Goal: Use online tool/utility: Utilize a website feature to perform a specific function

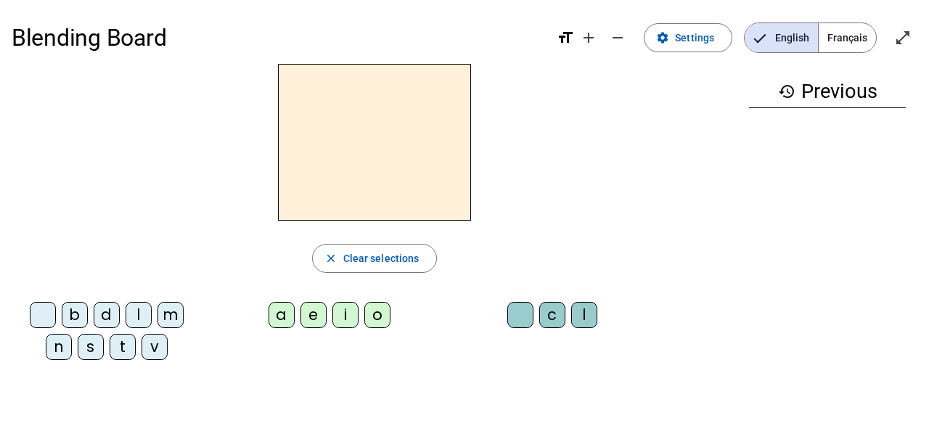
click at [69, 311] on div "b" at bounding box center [75, 315] width 26 height 26
click at [384, 312] on div "o" at bounding box center [377, 315] width 26 height 26
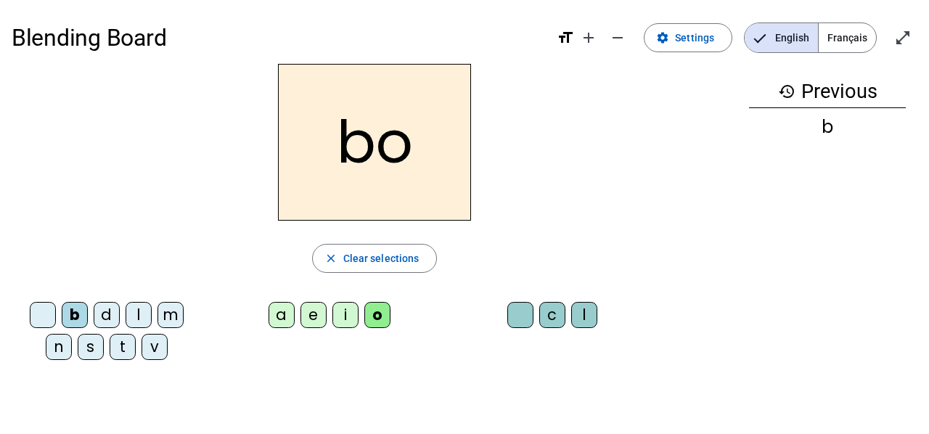
click at [585, 319] on div "l" at bounding box center [584, 315] width 26 height 26
click at [90, 350] on div "s" at bounding box center [91, 347] width 26 height 26
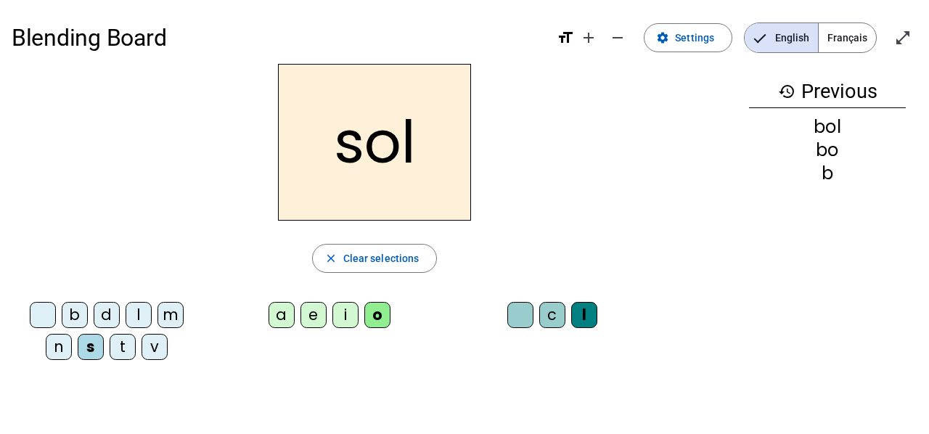
click at [351, 319] on div "i" at bounding box center [345, 315] width 26 height 26
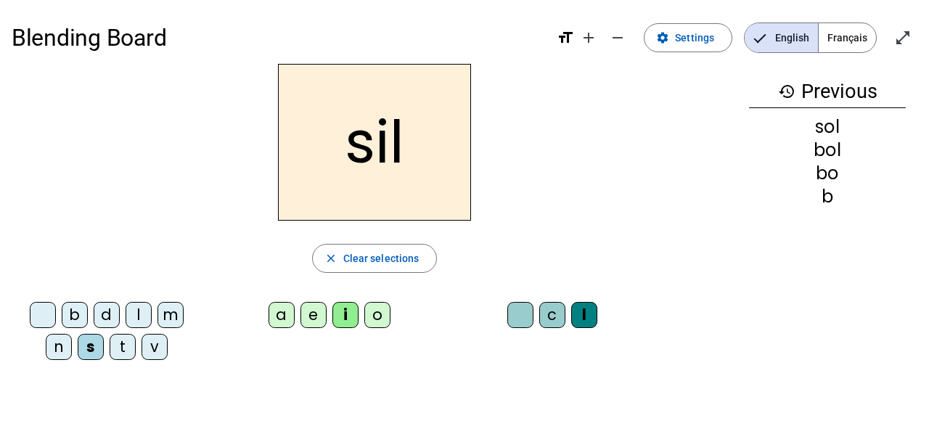
click at [518, 319] on div at bounding box center [520, 315] width 26 height 26
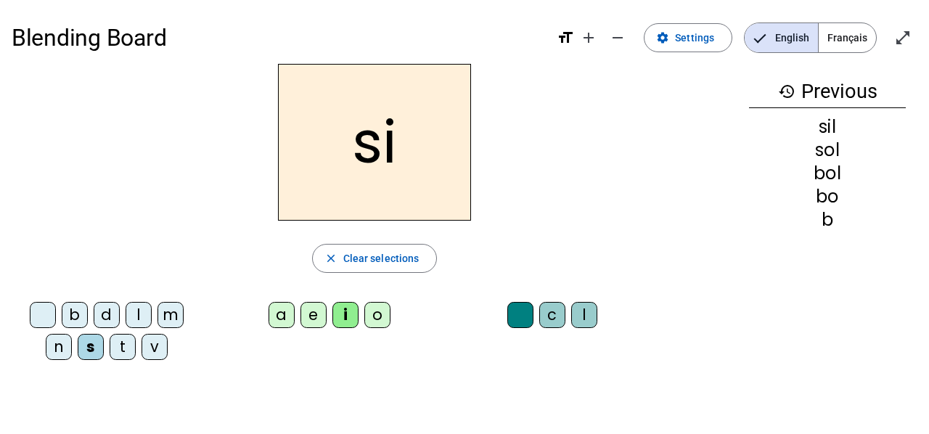
click at [54, 349] on div "n" at bounding box center [59, 347] width 26 height 26
click at [311, 324] on div "e" at bounding box center [314, 315] width 26 height 26
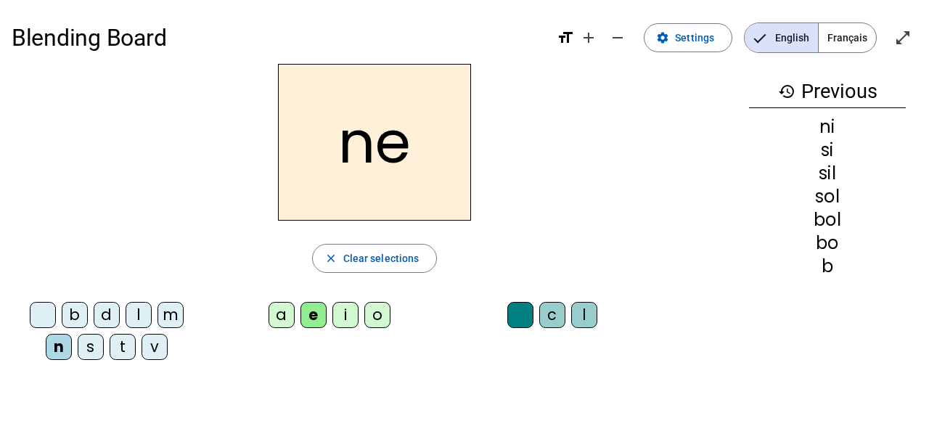
click at [589, 322] on div "l" at bounding box center [584, 315] width 26 height 26
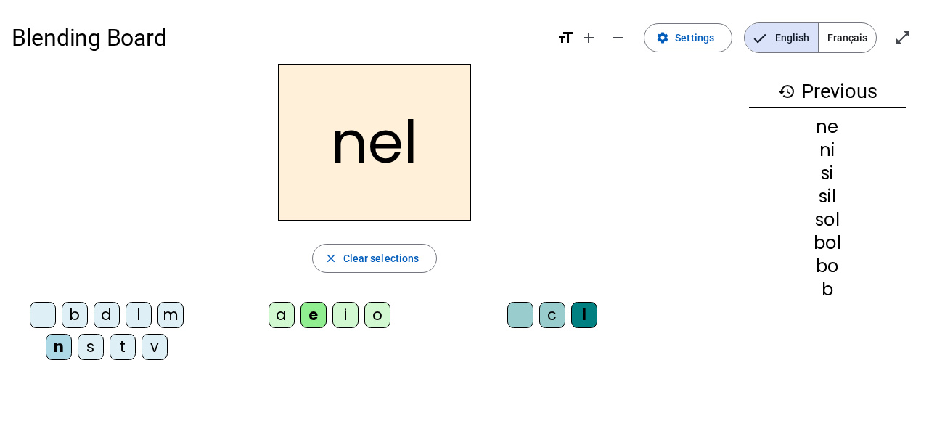
click at [515, 316] on div at bounding box center [520, 315] width 26 height 26
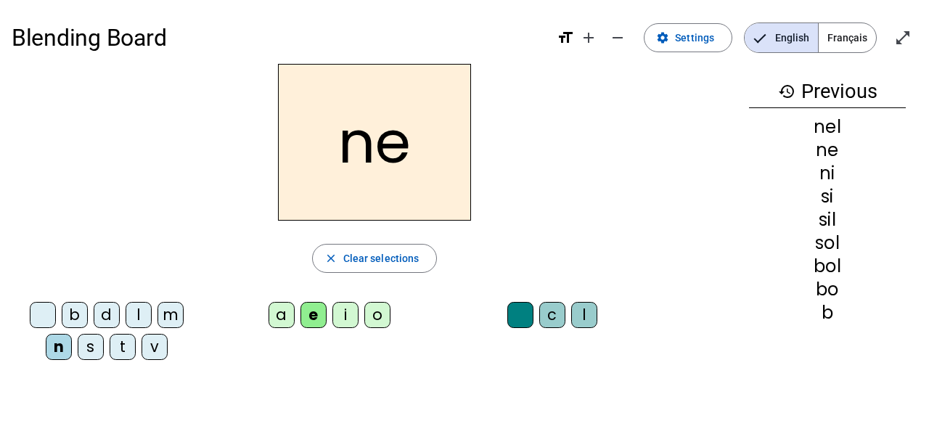
click at [136, 318] on div "l" at bounding box center [139, 315] width 26 height 26
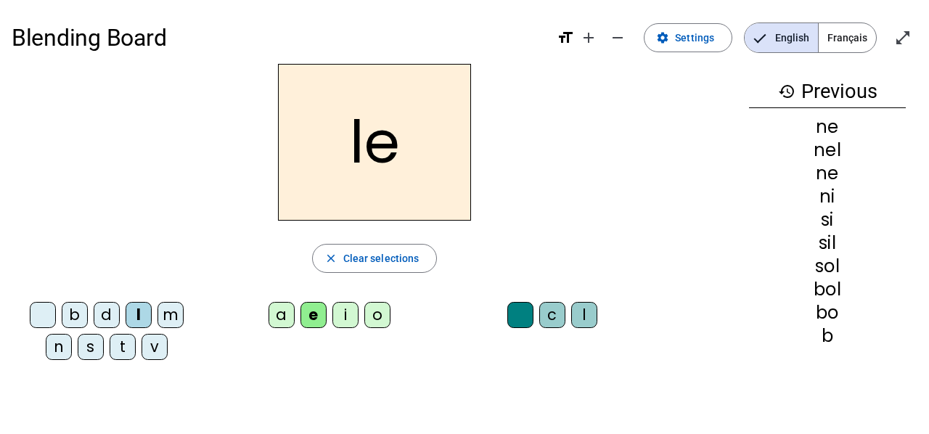
click at [276, 319] on div "a" at bounding box center [282, 315] width 26 height 26
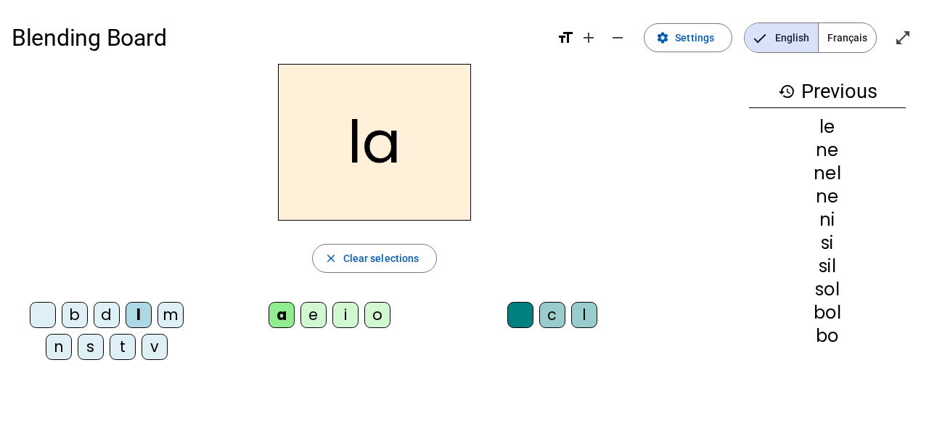
click at [149, 351] on div "v" at bounding box center [155, 347] width 26 height 26
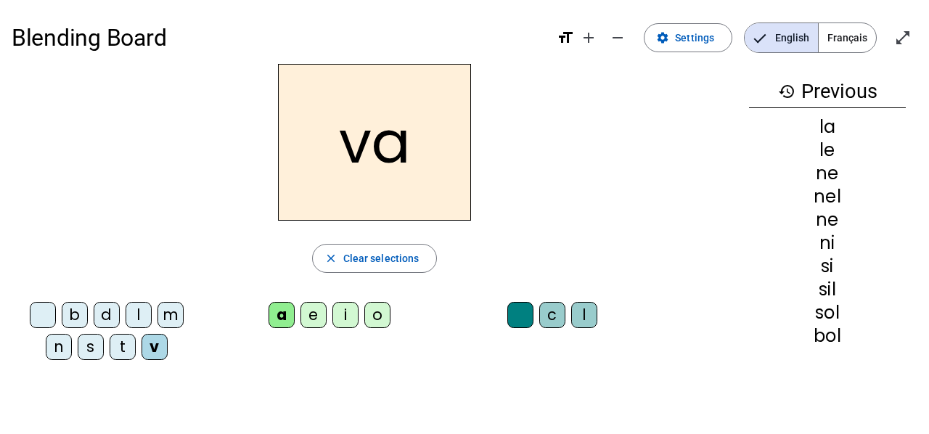
click at [111, 348] on div "t" at bounding box center [123, 347] width 26 height 26
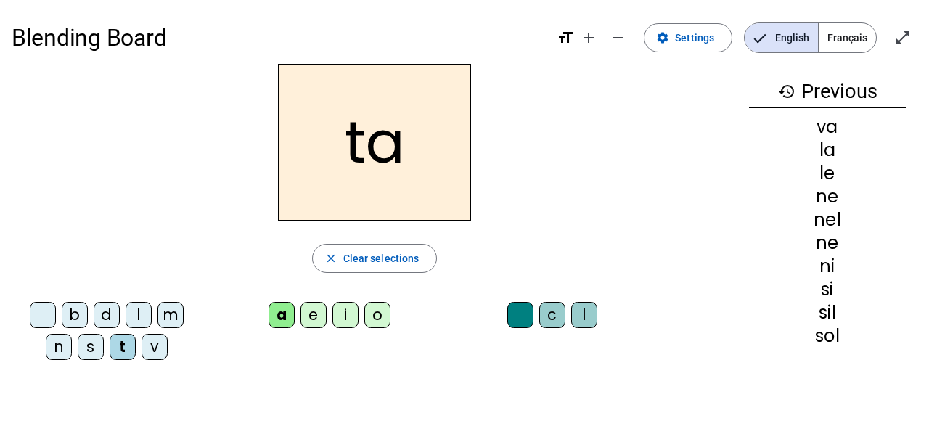
click at [320, 318] on div "e" at bounding box center [314, 315] width 26 height 26
click at [107, 309] on div "d" at bounding box center [107, 315] width 26 height 26
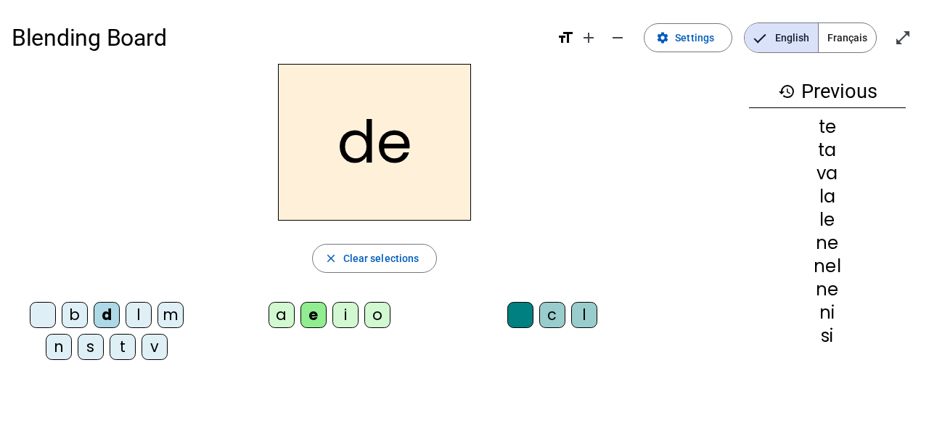
click at [170, 313] on div "m" at bounding box center [171, 315] width 26 height 26
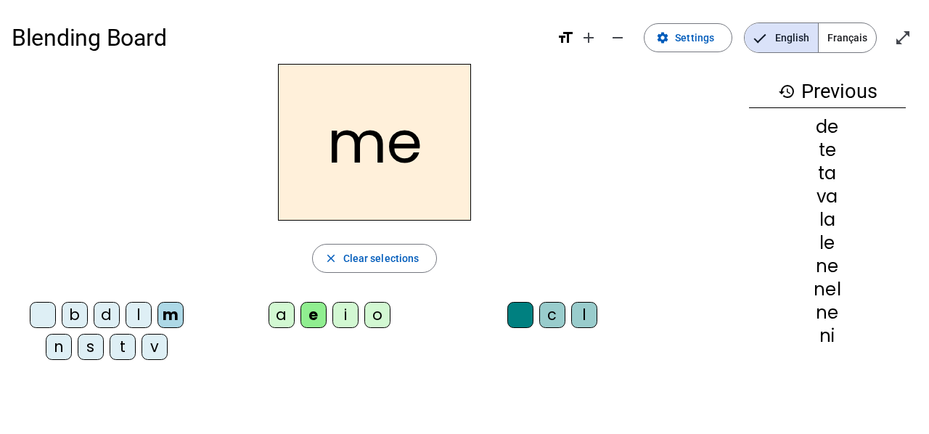
click at [293, 311] on div "a" at bounding box center [282, 315] width 26 height 26
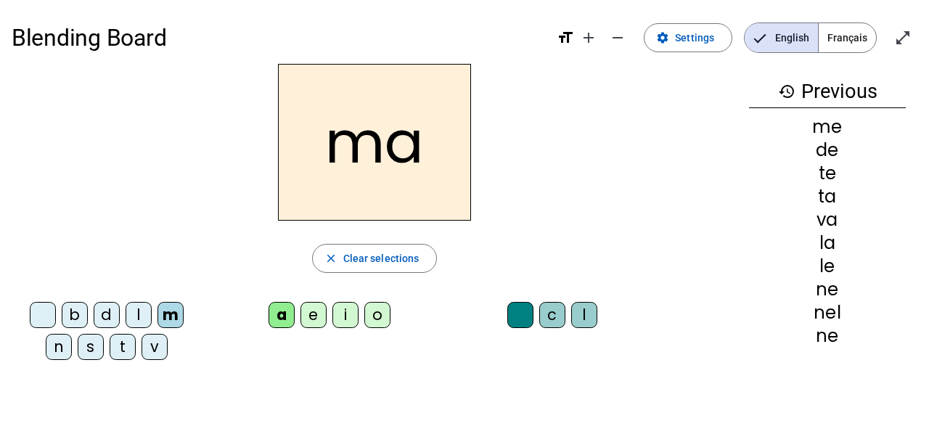
click at [593, 309] on div "l" at bounding box center [584, 315] width 26 height 26
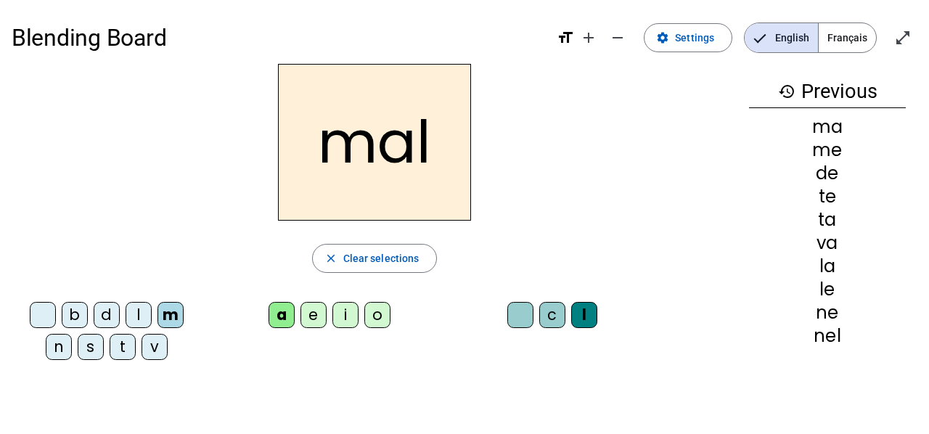
click at [81, 316] on div "b" at bounding box center [75, 315] width 26 height 26
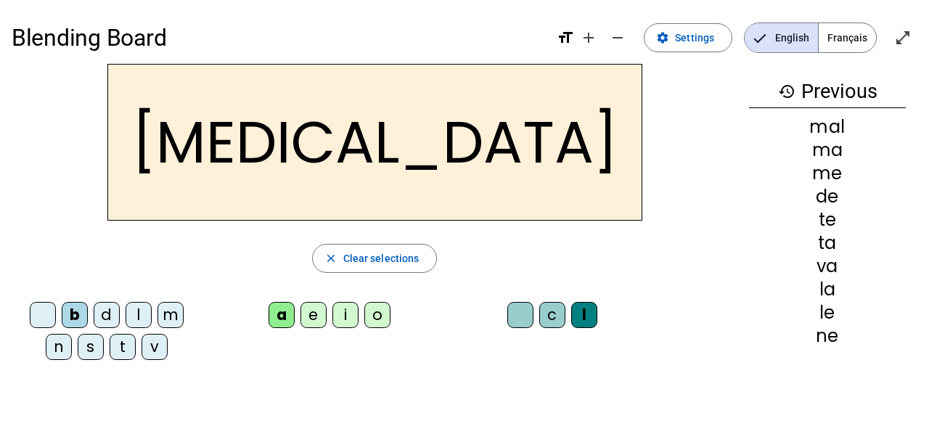
click at [563, 309] on div "c" at bounding box center [552, 315] width 26 height 26
